Goal: Check status: Check status

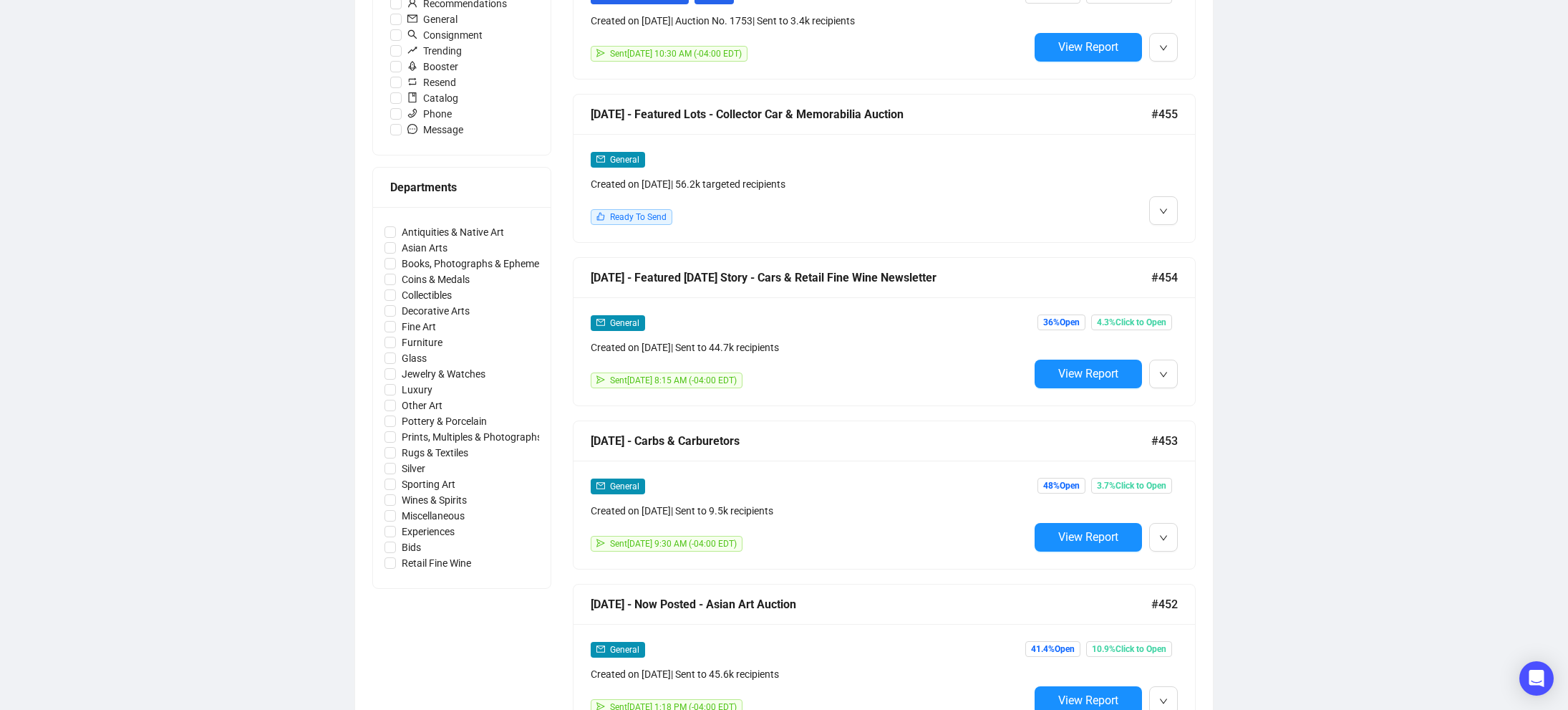
scroll to position [493, 0]
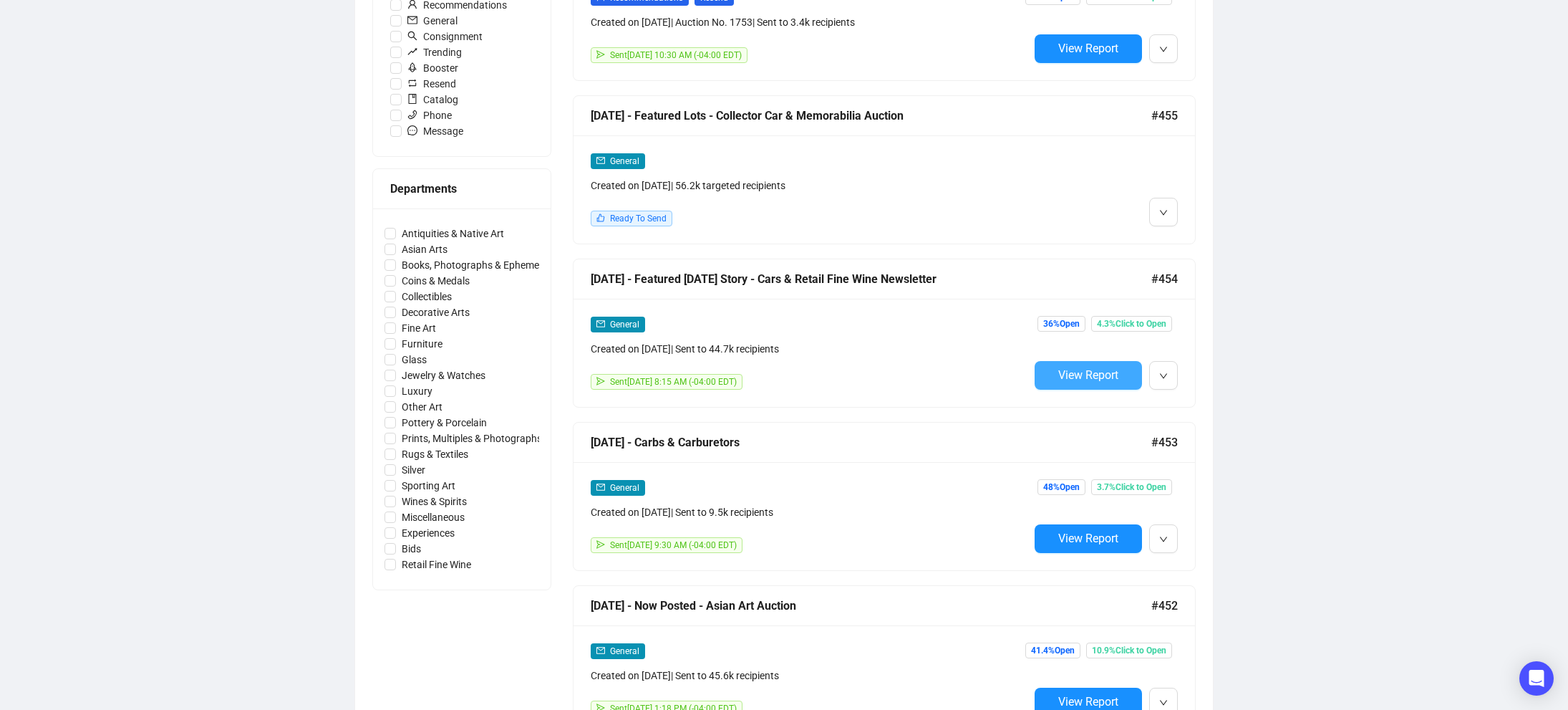
click at [1061, 377] on span "View Report" at bounding box center [1089, 375] width 60 height 14
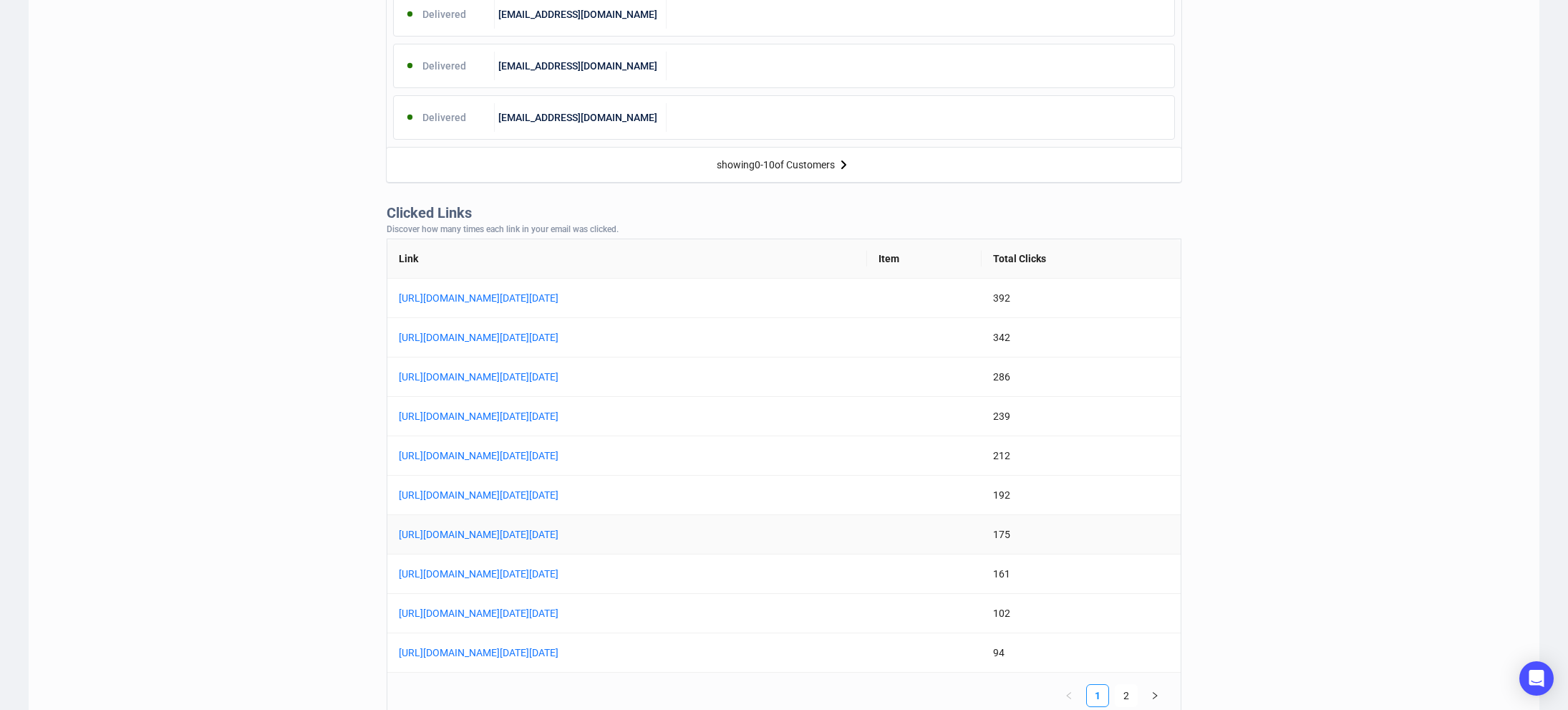
scroll to position [1018, 0]
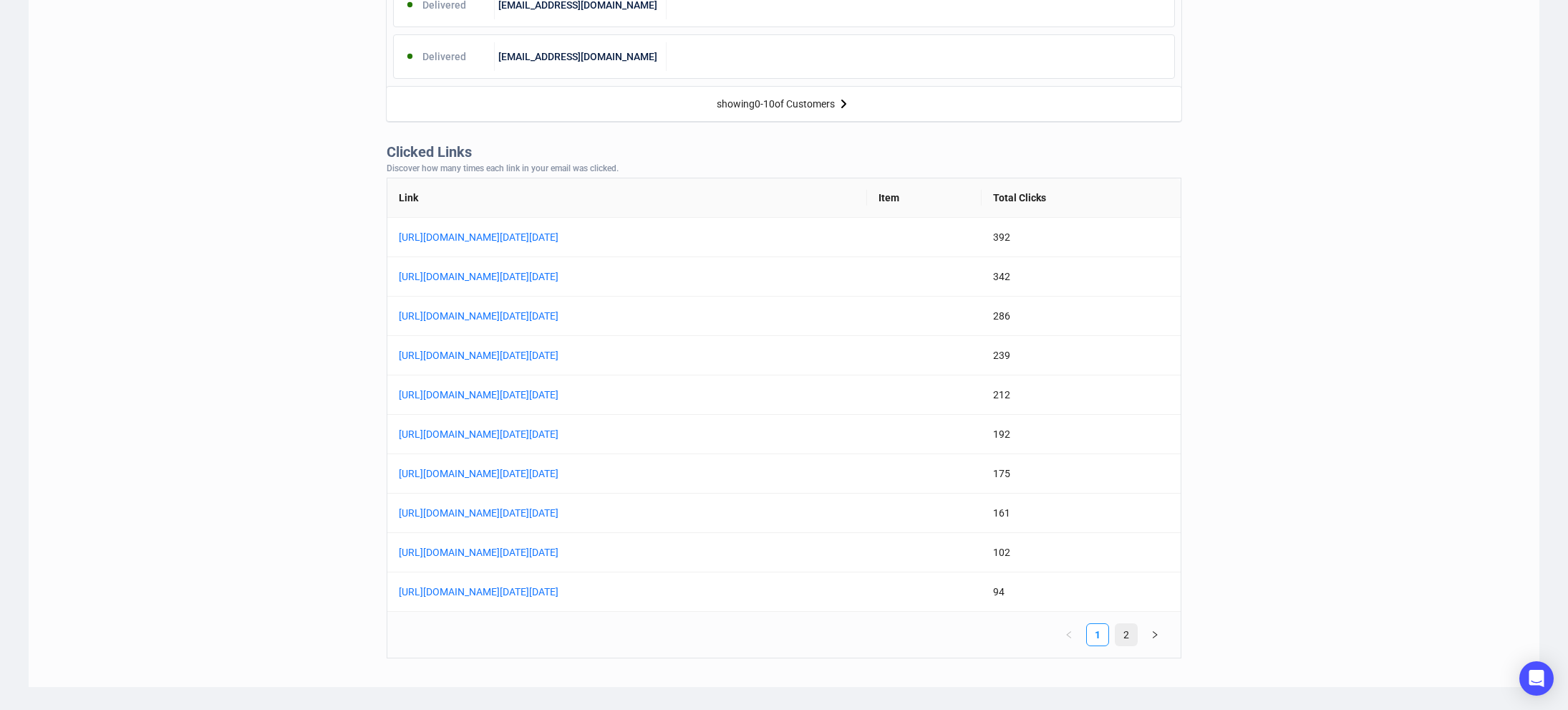
click at [1129, 640] on link "2" at bounding box center [1126, 634] width 21 height 21
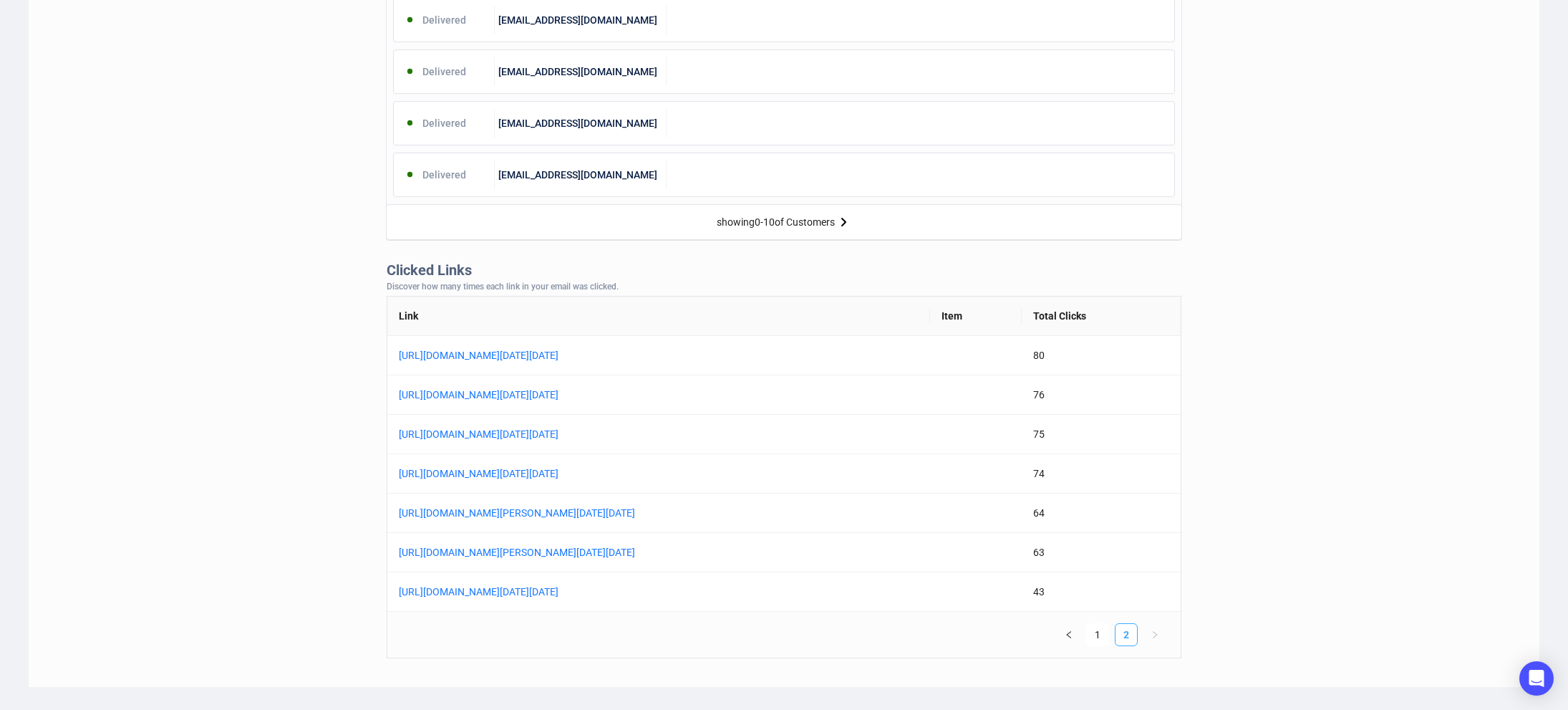
scroll to position [899, 0]
click at [1101, 631] on link "1" at bounding box center [1098, 634] width 21 height 21
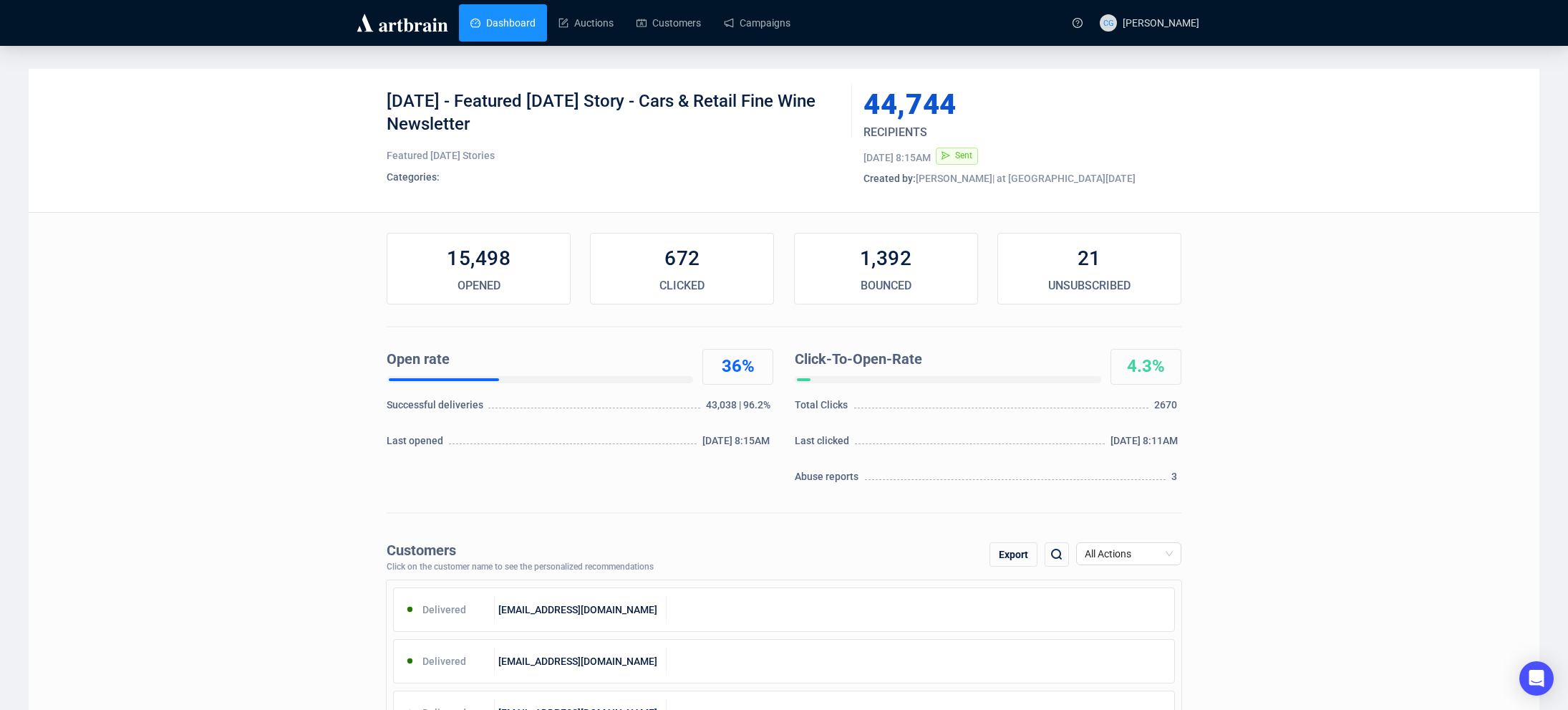
scroll to position [0, 0]
click at [519, 18] on link "Dashboard" at bounding box center [503, 23] width 65 height 37
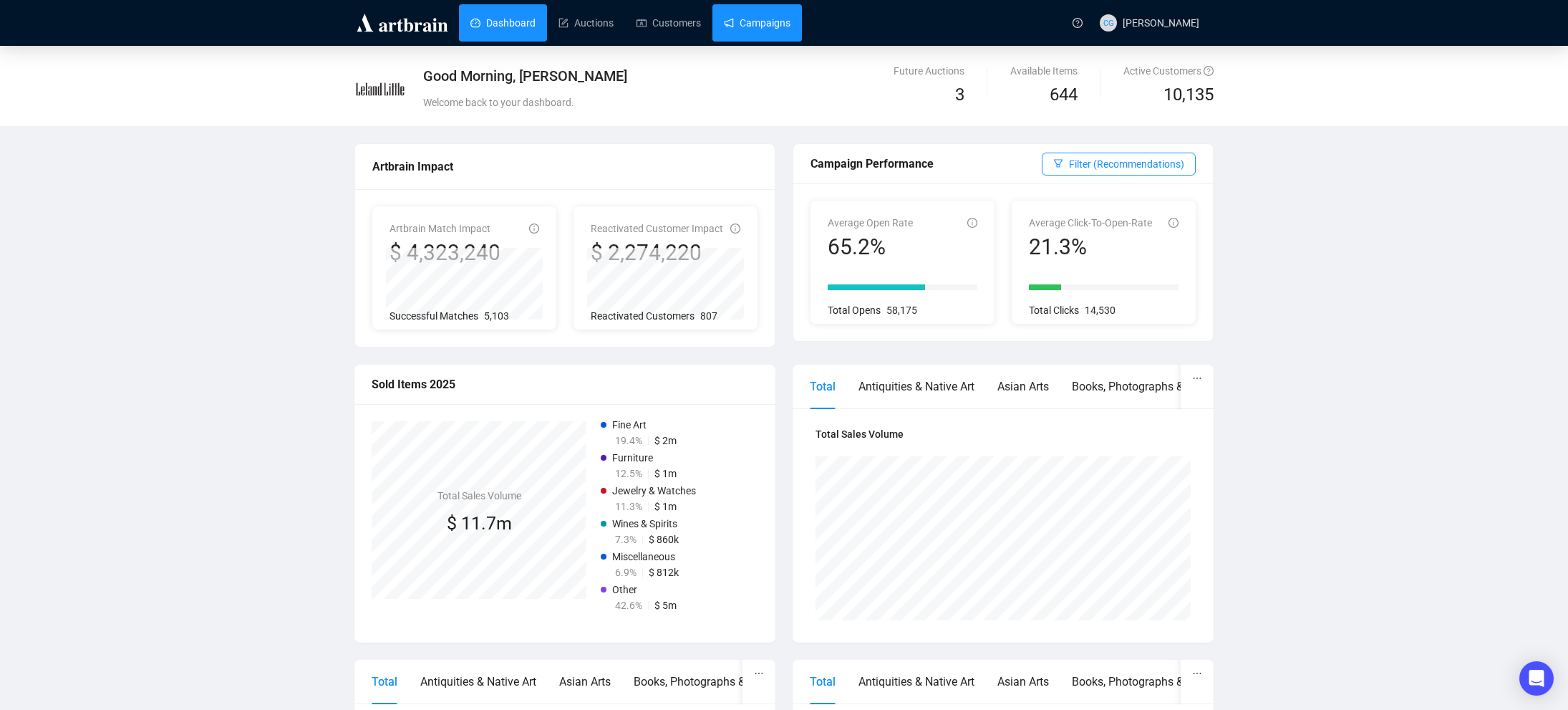
click at [770, 36] on link "Campaigns" at bounding box center [757, 23] width 67 height 37
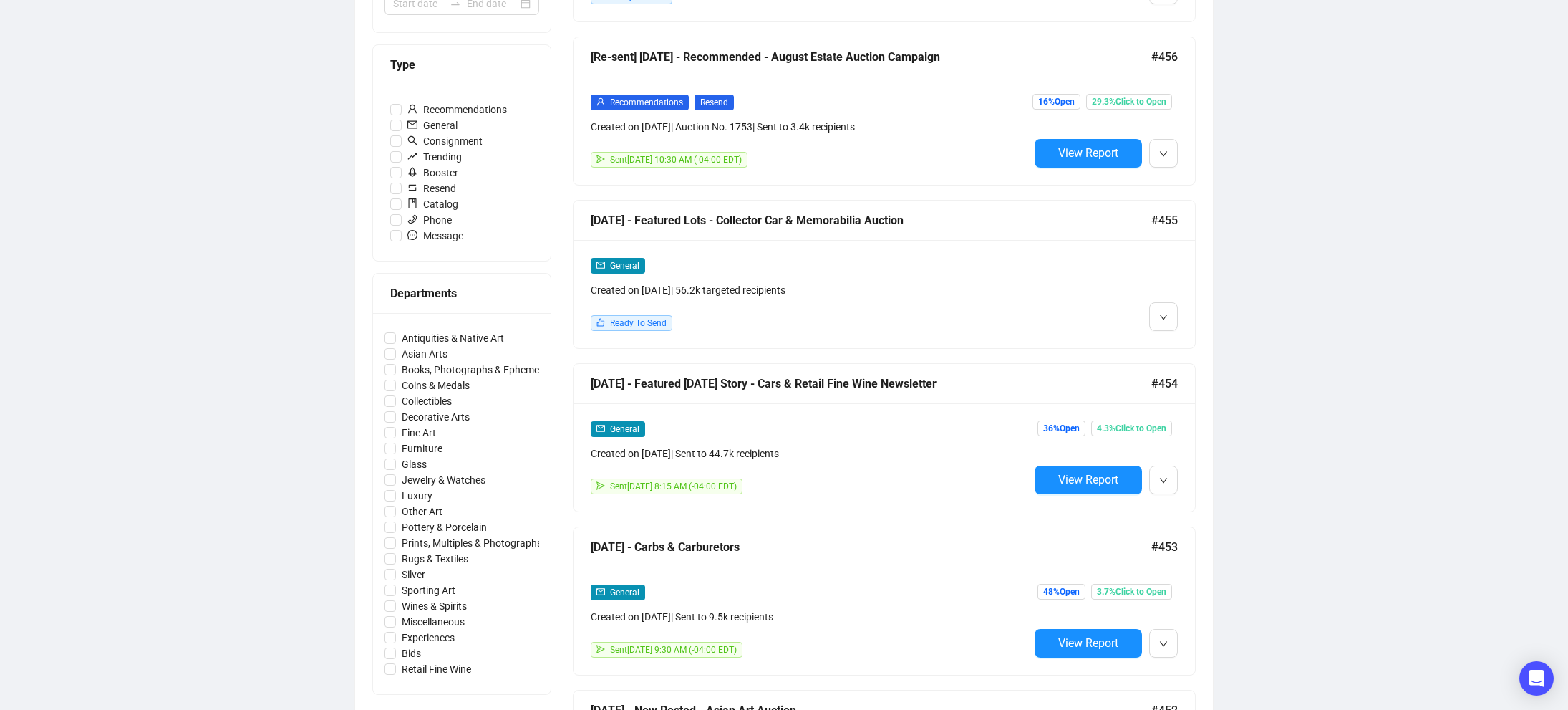
scroll to position [388, 0]
click at [1082, 479] on span "View Report" at bounding box center [1089, 479] width 60 height 14
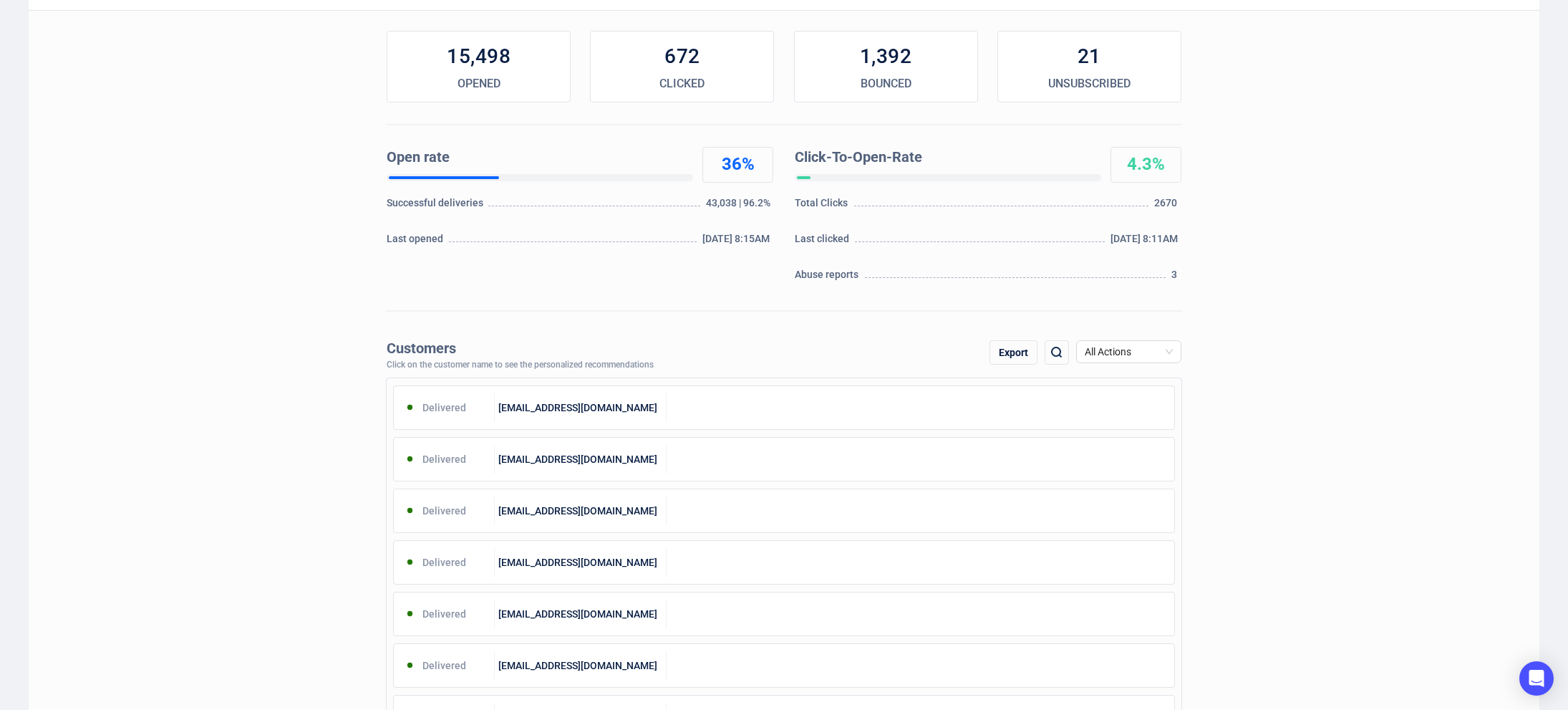
scroll to position [203, 0]
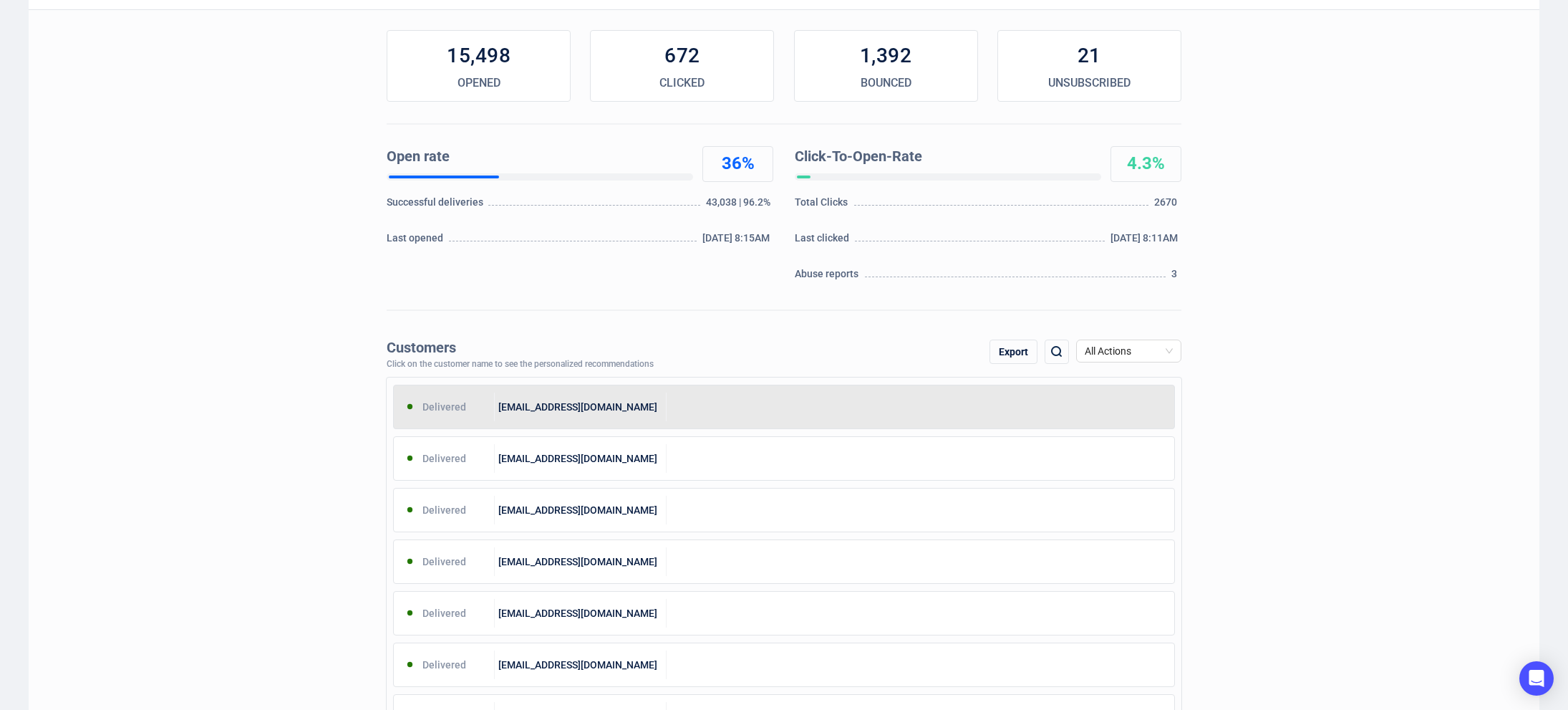
click at [609, 403] on div "[EMAIL_ADDRESS][DOMAIN_NAME]" at bounding box center [580, 407] width 172 height 29
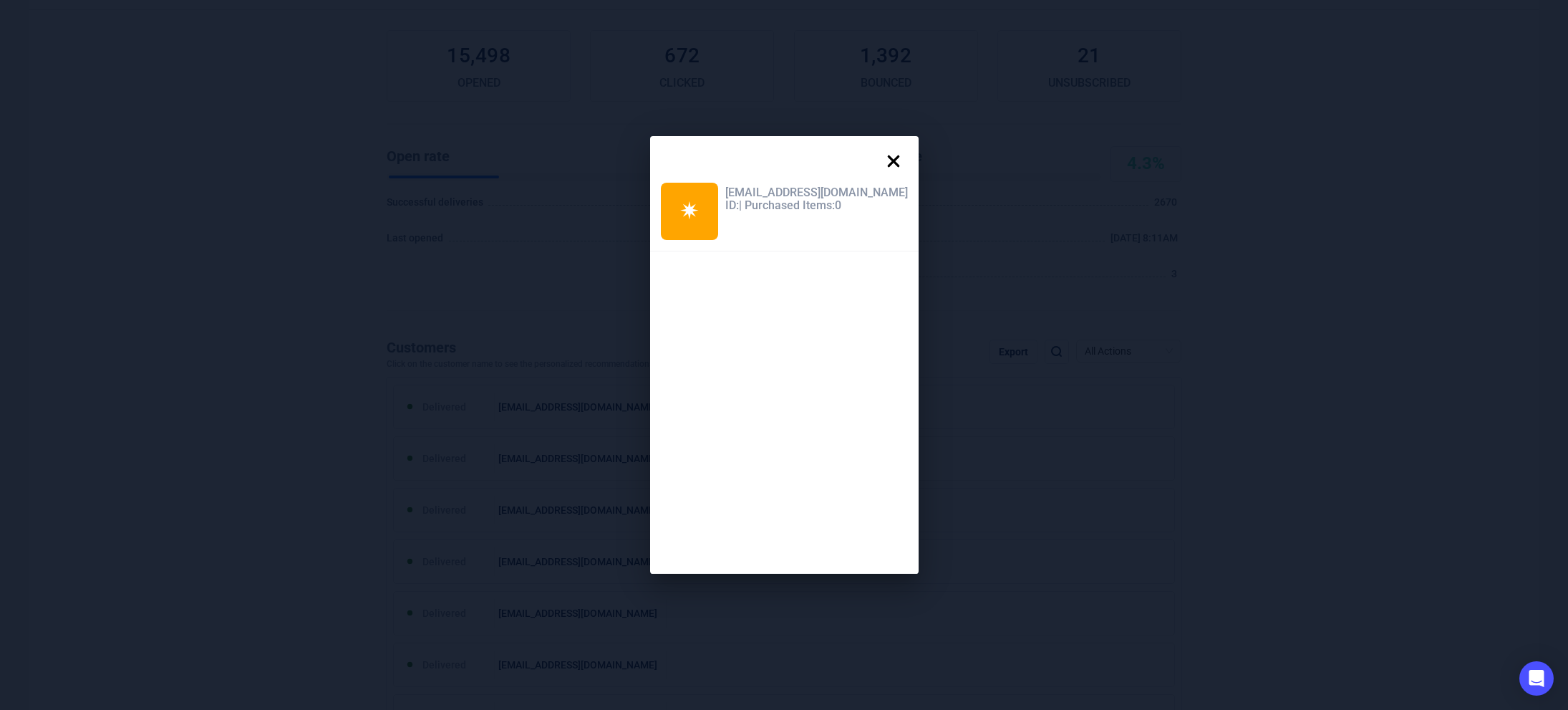
click at [887, 159] on icon at bounding box center [893, 162] width 12 height 12
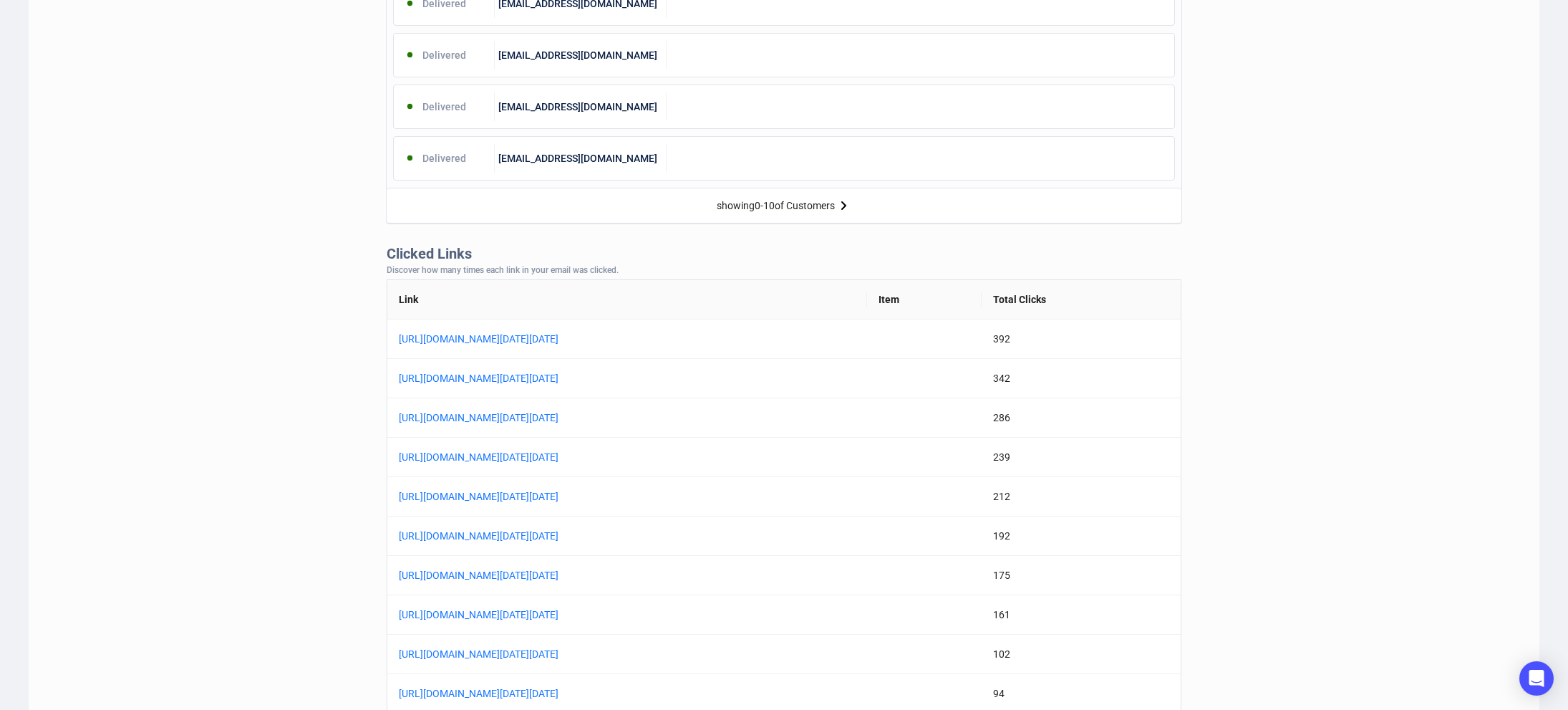
scroll to position [1018, 0]
